Goal: Transaction & Acquisition: Obtain resource

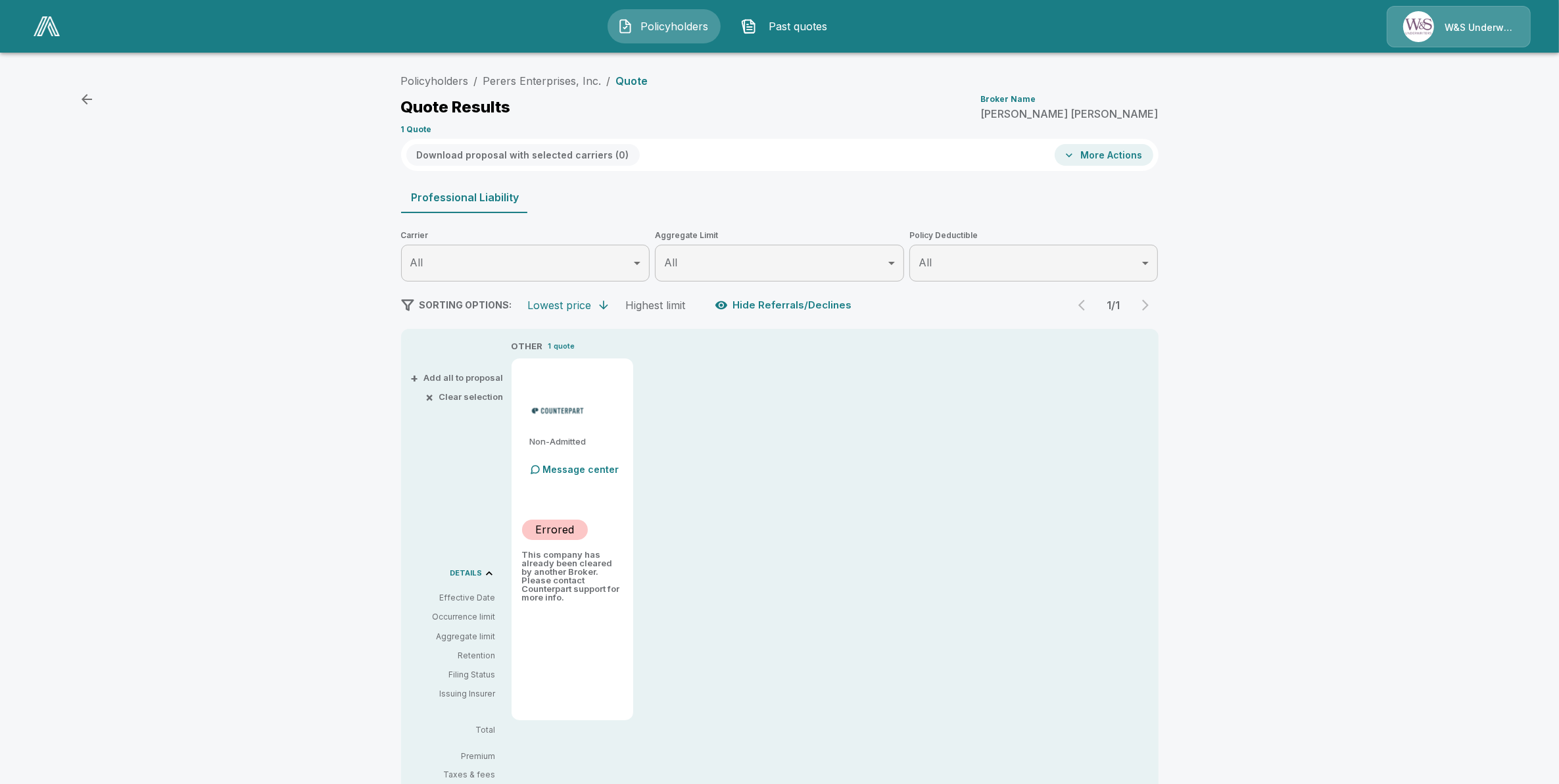
click at [649, 27] on span "Policyholders" at bounding box center [674, 26] width 73 height 15
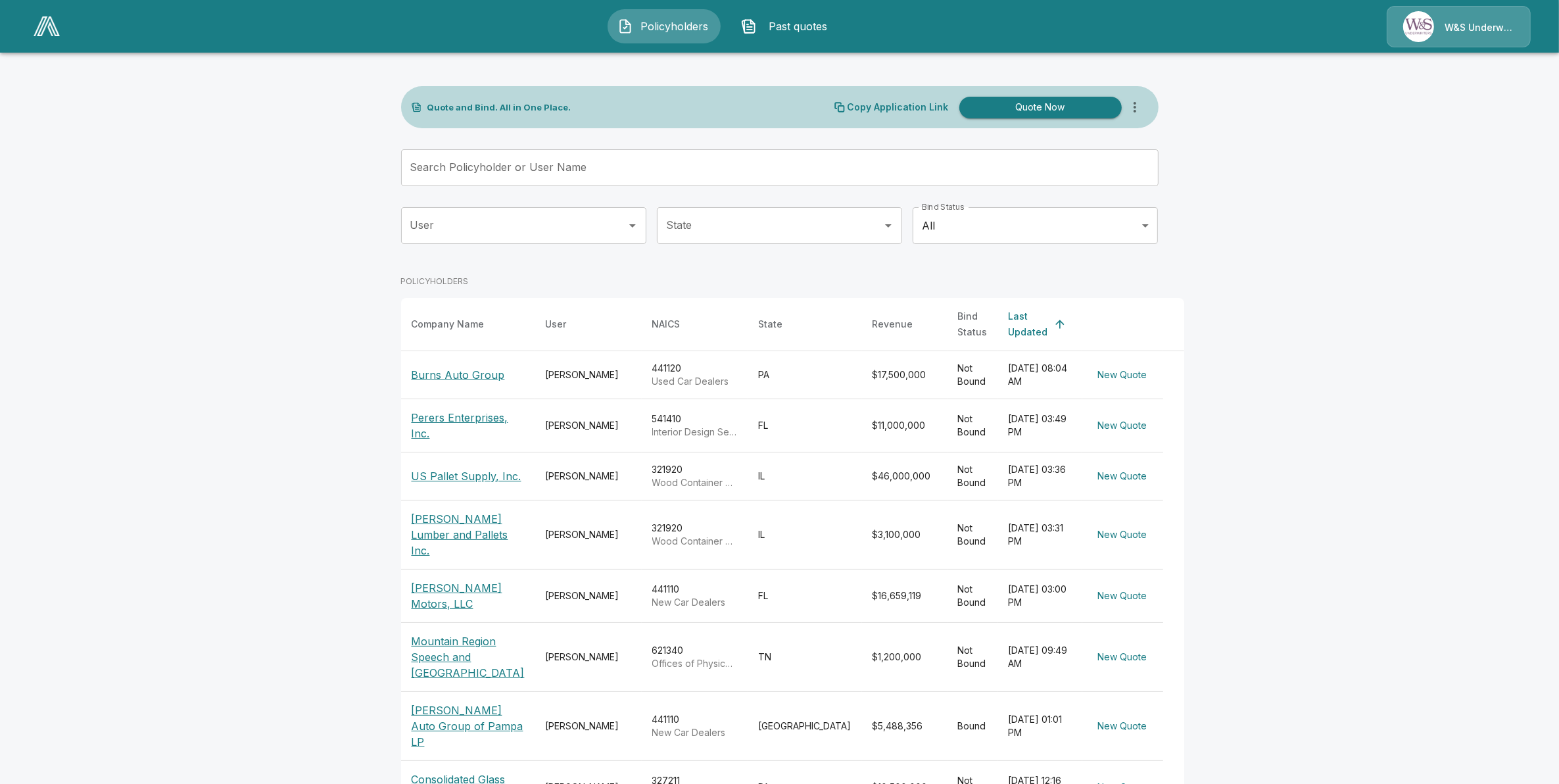
click at [862, 412] on td "$11,000,000" at bounding box center [905, 425] width 85 height 53
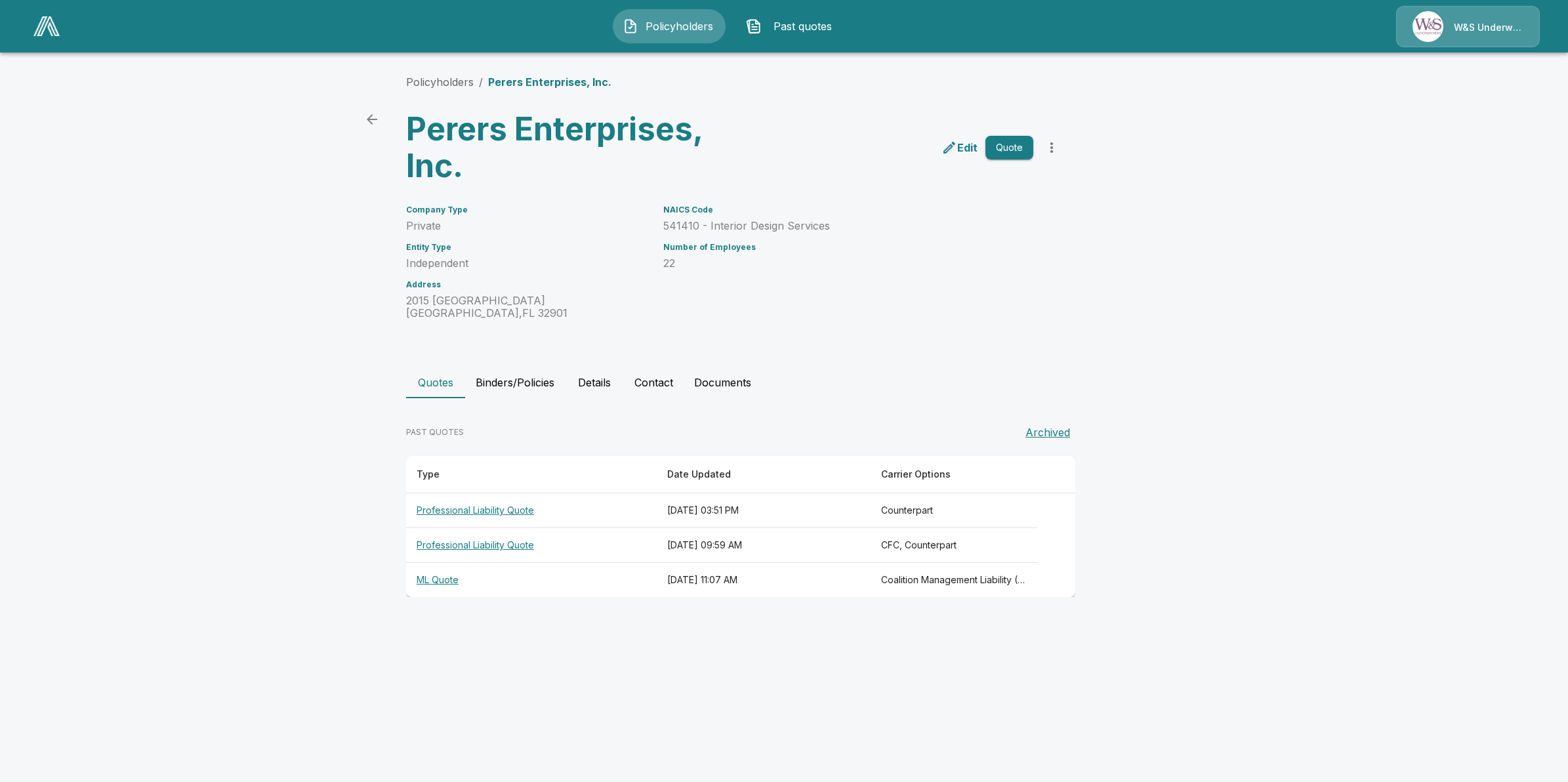
click at [510, 580] on th "ML Quote" at bounding box center [532, 580] width 251 height 35
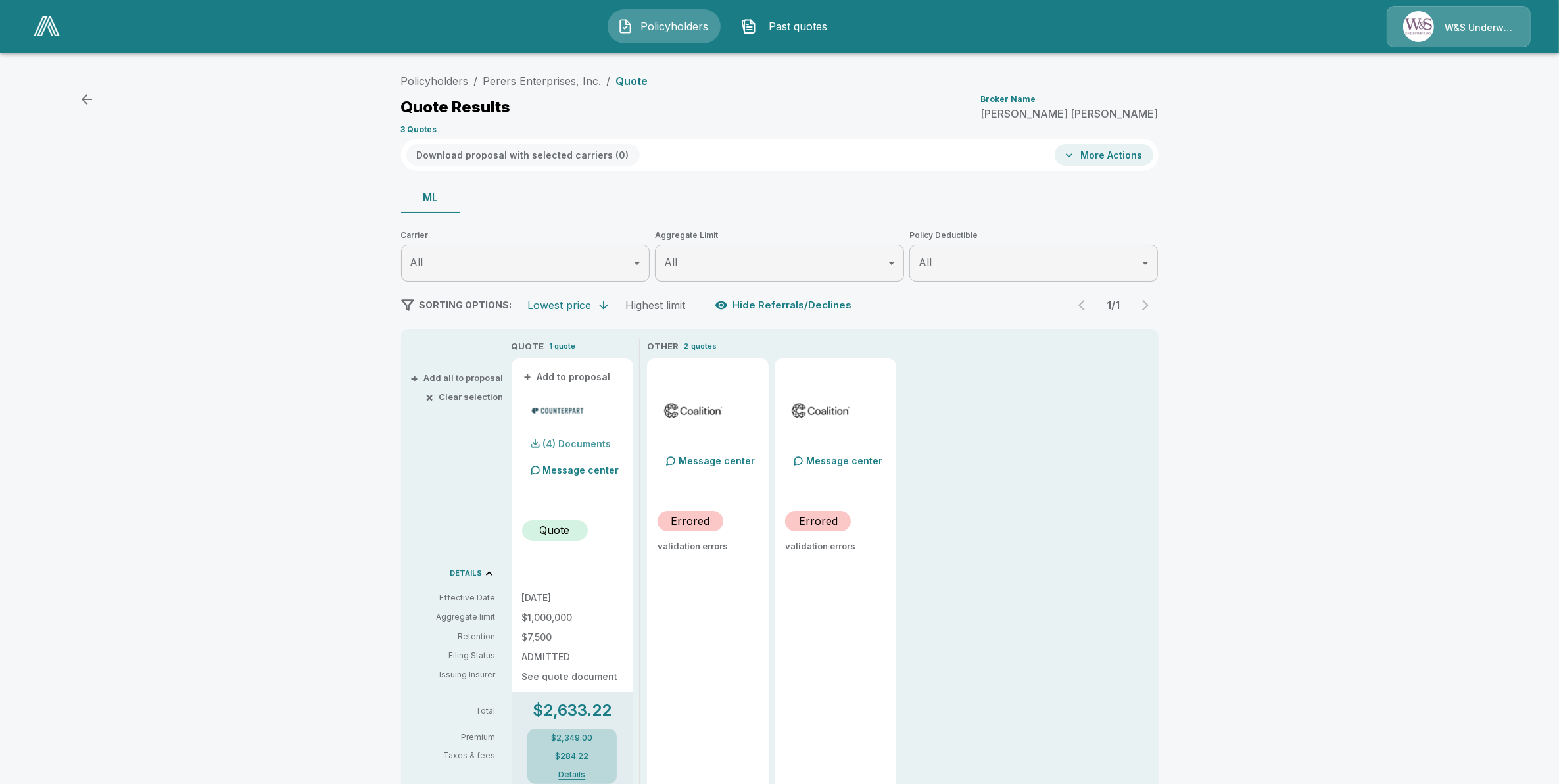
click at [596, 439] on p "(4) Documents" at bounding box center [577, 443] width 68 height 9
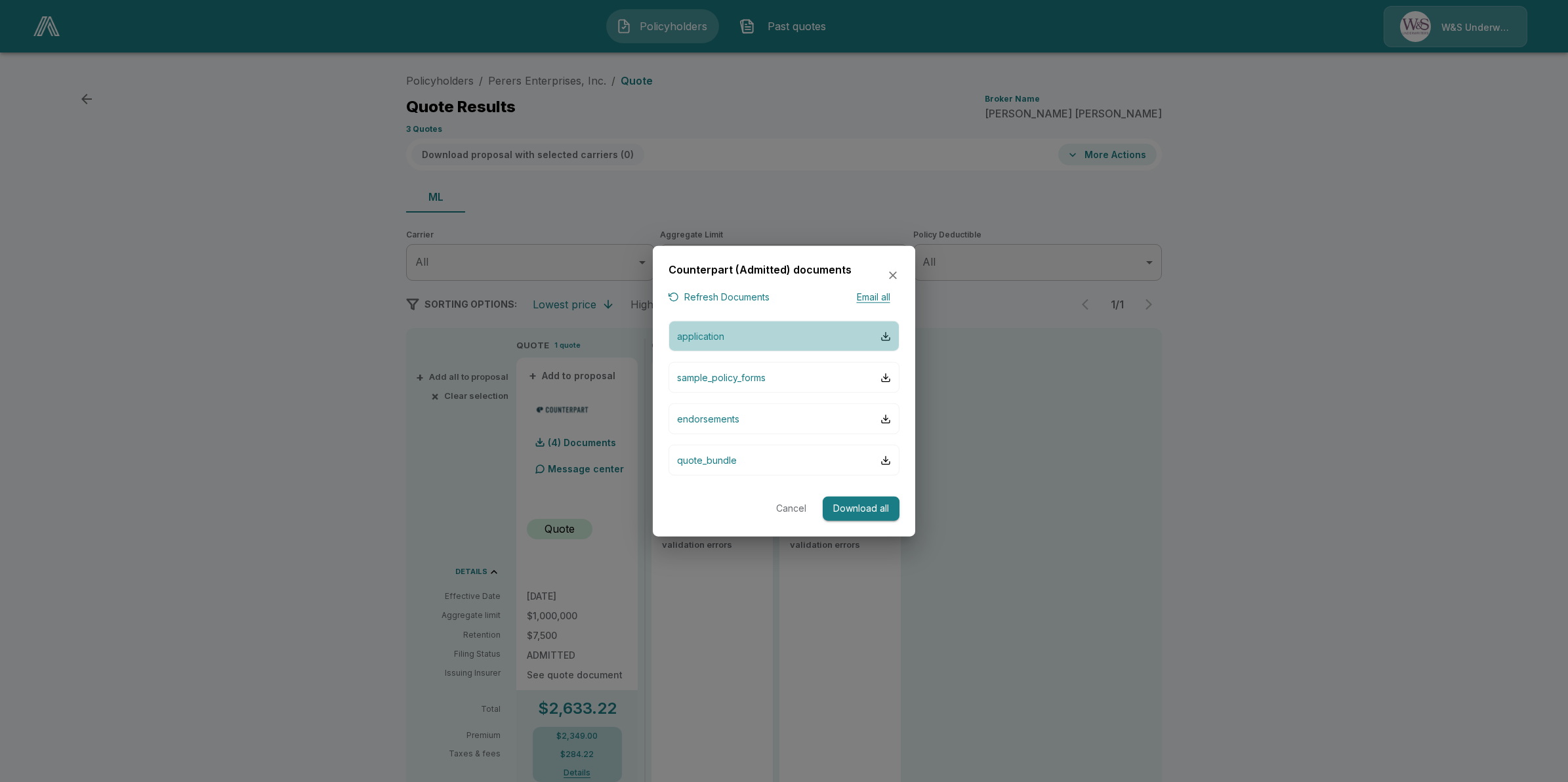
click at [764, 332] on button "application" at bounding box center [783, 336] width 231 height 31
click at [753, 461] on button "quote_bundle" at bounding box center [783, 460] width 231 height 31
click at [891, 276] on icon "button" at bounding box center [892, 275] width 8 height 8
